Goal: Task Accomplishment & Management: Use online tool/utility

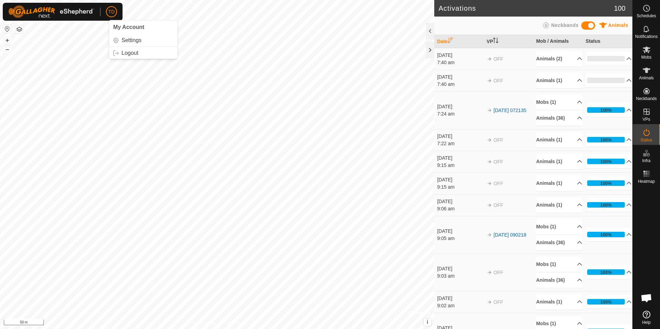
click at [112, 11] on span "TD" at bounding box center [111, 11] width 7 height 7
click at [131, 54] on link "Logout" at bounding box center [143, 53] width 68 height 11
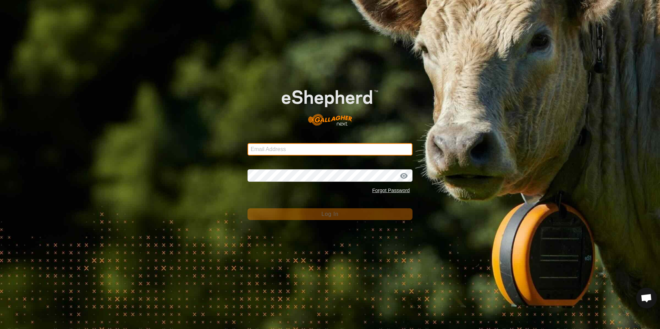
type input "[EMAIL_ADDRESS][DOMAIN_NAME]"
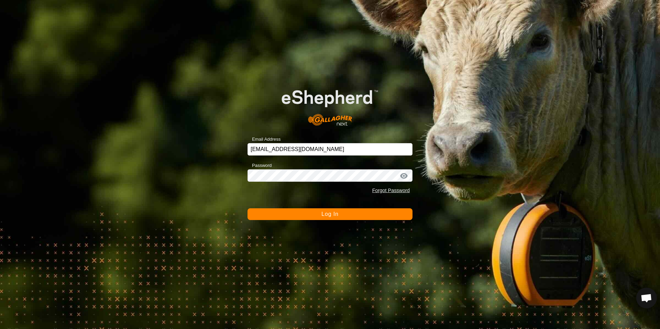
click at [328, 213] on span "Log In" at bounding box center [329, 214] width 17 height 6
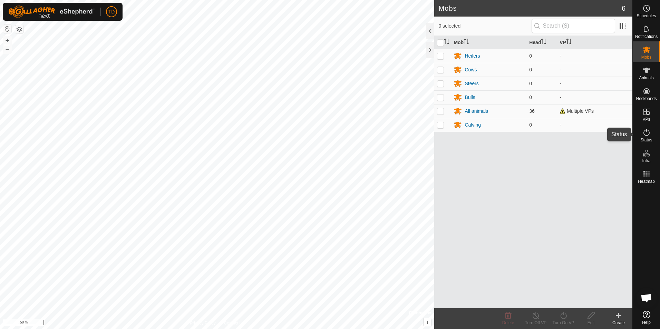
click at [648, 135] on icon at bounding box center [647, 132] width 8 height 8
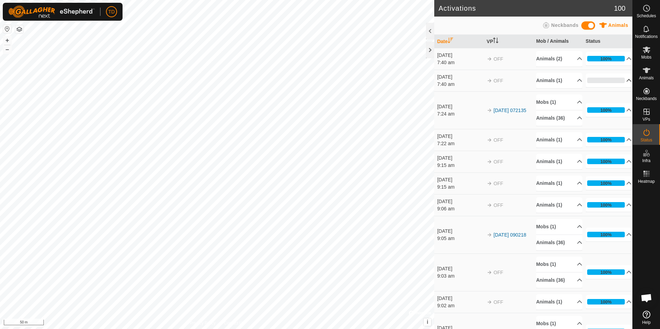
click at [604, 81] on p-accordion-header "0%" at bounding box center [609, 81] width 46 height 14
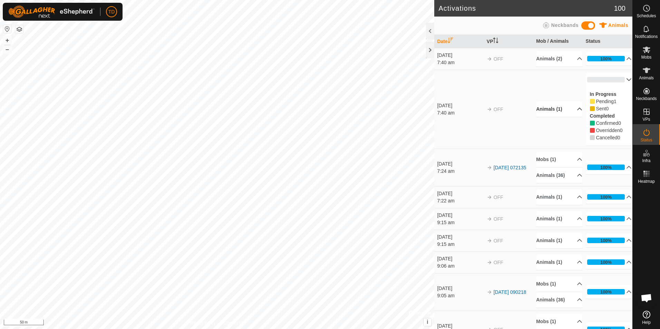
click at [571, 110] on p-accordion-header "Animals (1)" at bounding box center [559, 110] width 46 height 16
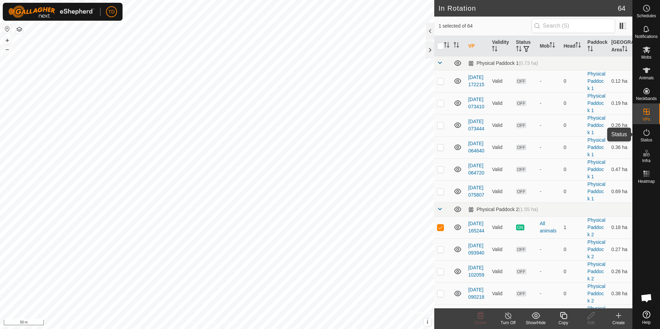
click at [646, 137] on es-activation-svg-icon at bounding box center [647, 132] width 12 height 11
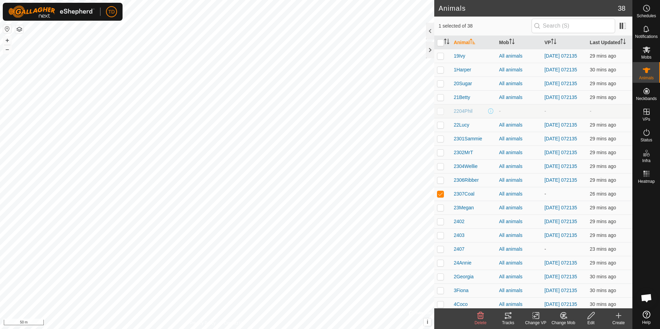
scroll to position [113, 0]
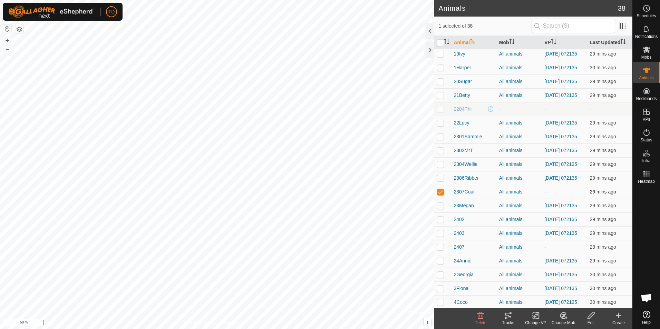
click at [466, 196] on span "2307Coal" at bounding box center [464, 192] width 21 height 7
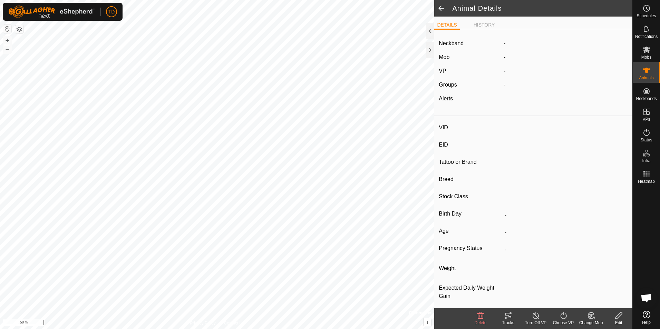
type input "2307Coal"
type input "124000185402940"
type input "Coal"
type input "Highland"
type input "-"
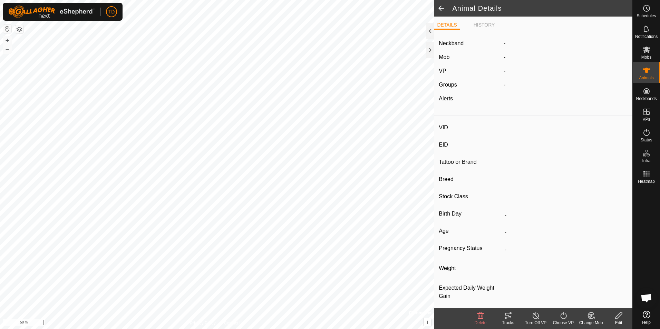
type input "09/2023"
type input "2 years"
type input "10 kg"
type input "-"
click at [566, 319] on icon at bounding box center [563, 316] width 9 height 8
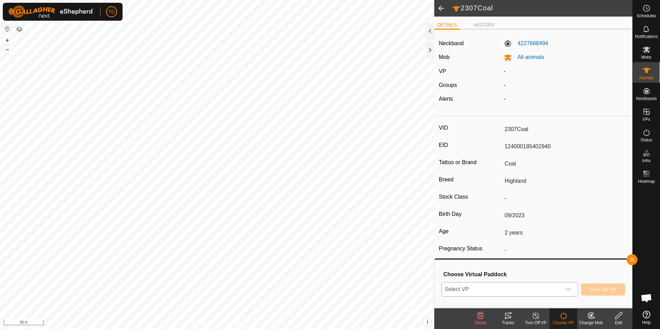
click at [568, 291] on icon "dropdown trigger" at bounding box center [569, 290] width 6 height 6
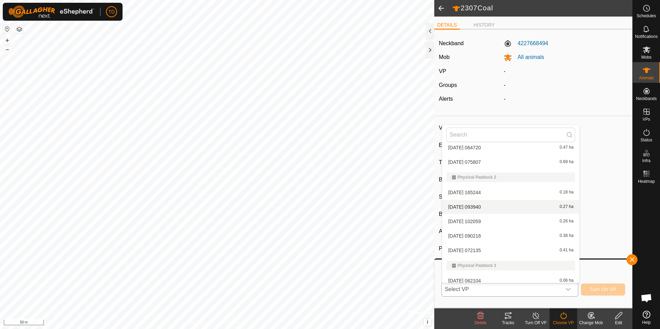
scroll to position [83, 0]
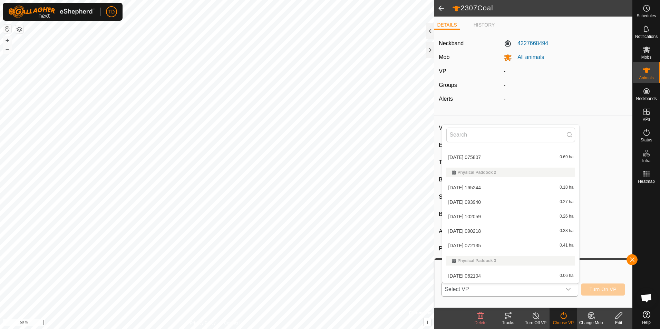
click at [472, 246] on li "[DATE] 072135 0.41 ha" at bounding box center [510, 246] width 137 height 14
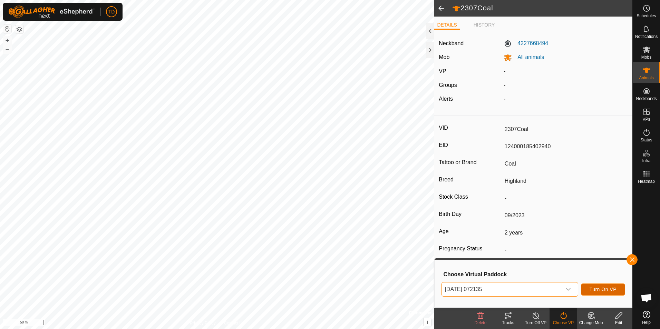
click at [606, 291] on span "Turn On VP" at bounding box center [603, 290] width 27 height 6
